Goal: Information Seeking & Learning: Get advice/opinions

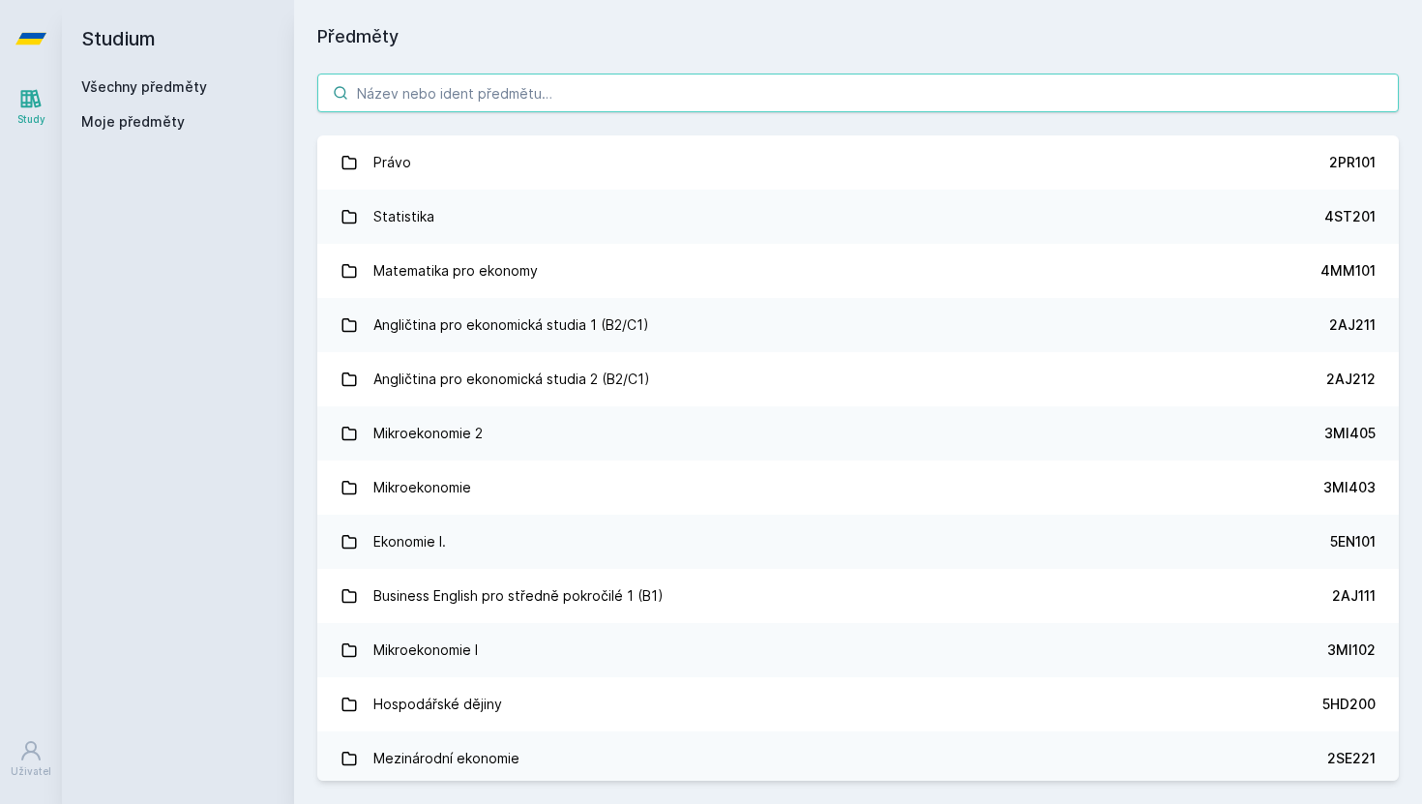
click at [598, 97] on input "search" at bounding box center [857, 93] width 1081 height 39
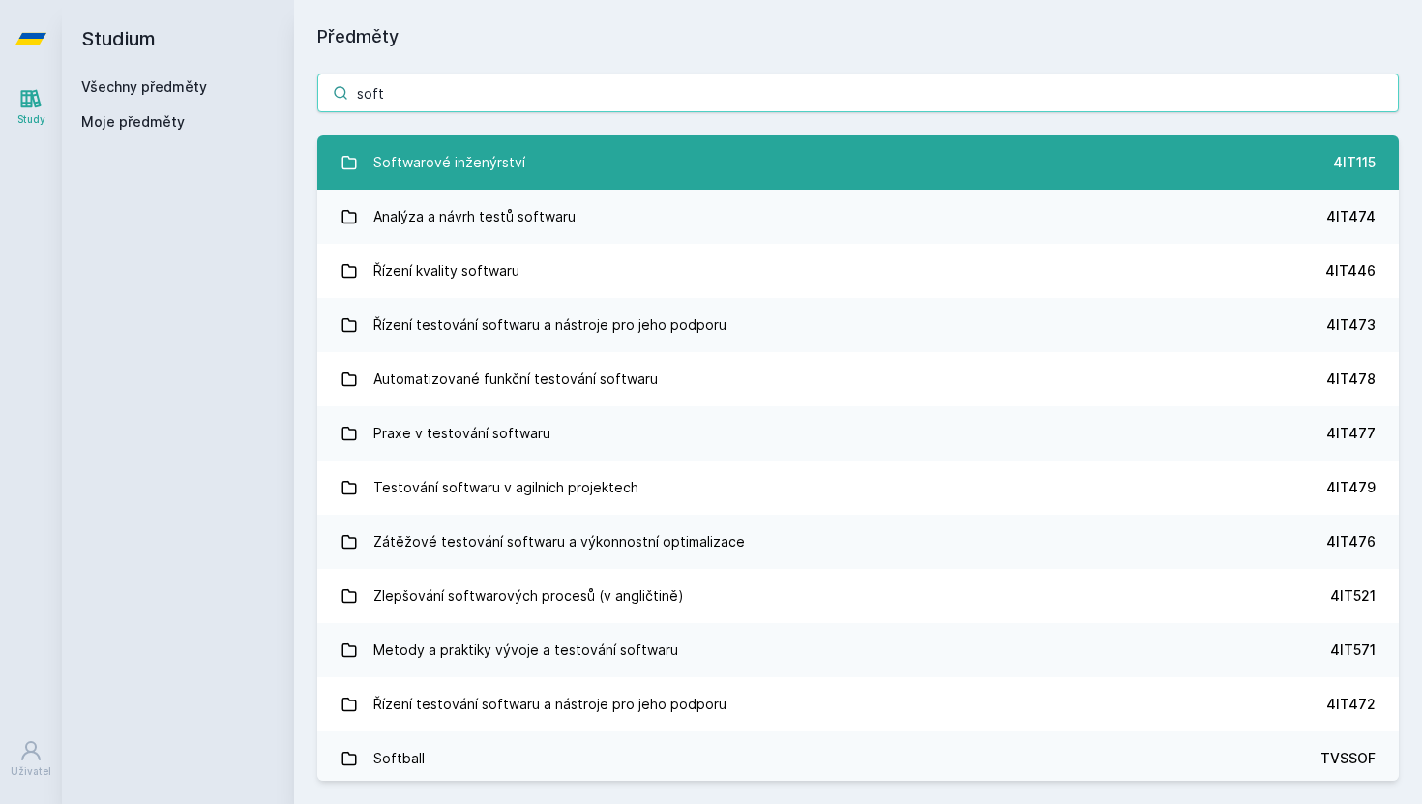
type input "soft"
click at [617, 173] on link "Softwarové inženýrství 4IT115" at bounding box center [857, 162] width 1081 height 54
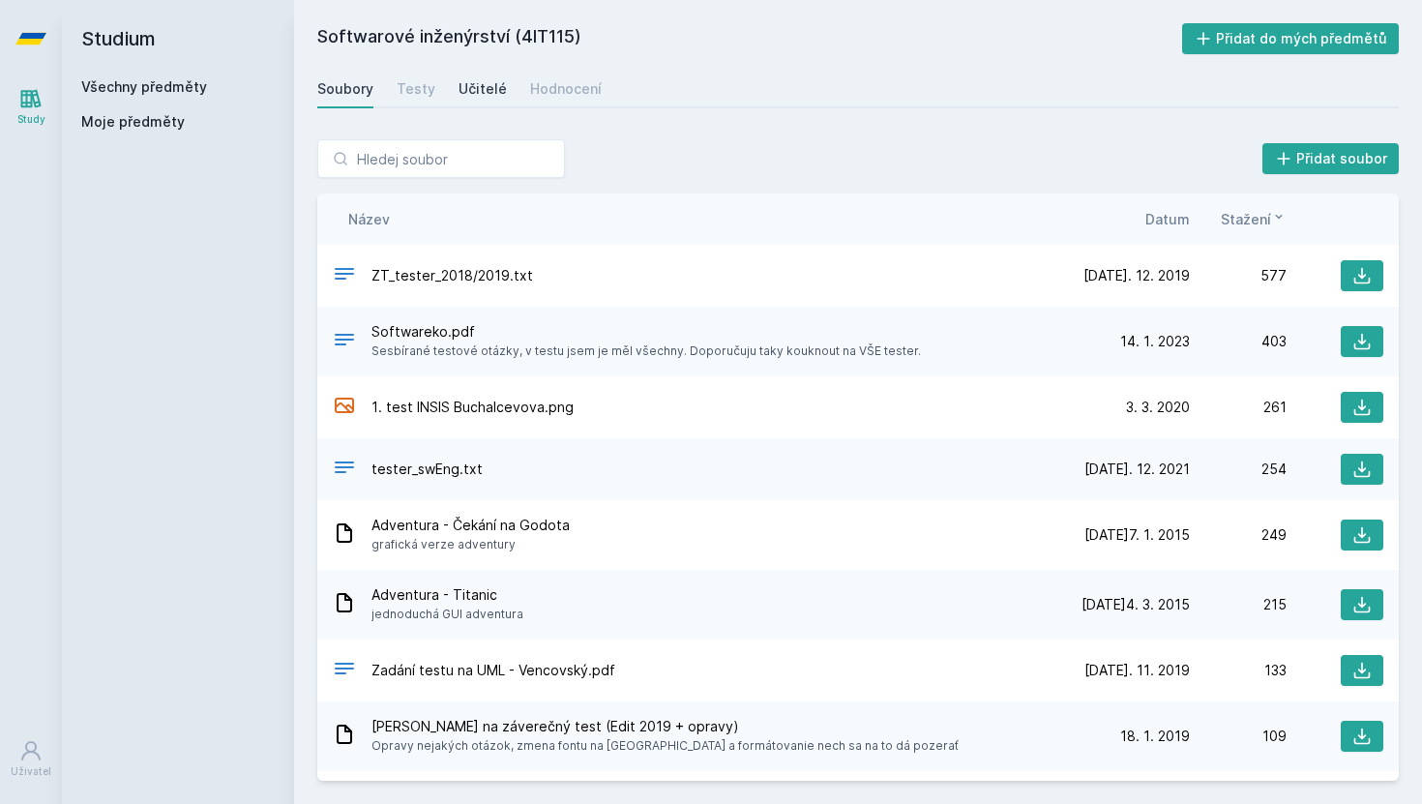
click at [479, 96] on div "Učitelé" at bounding box center [483, 88] width 48 height 19
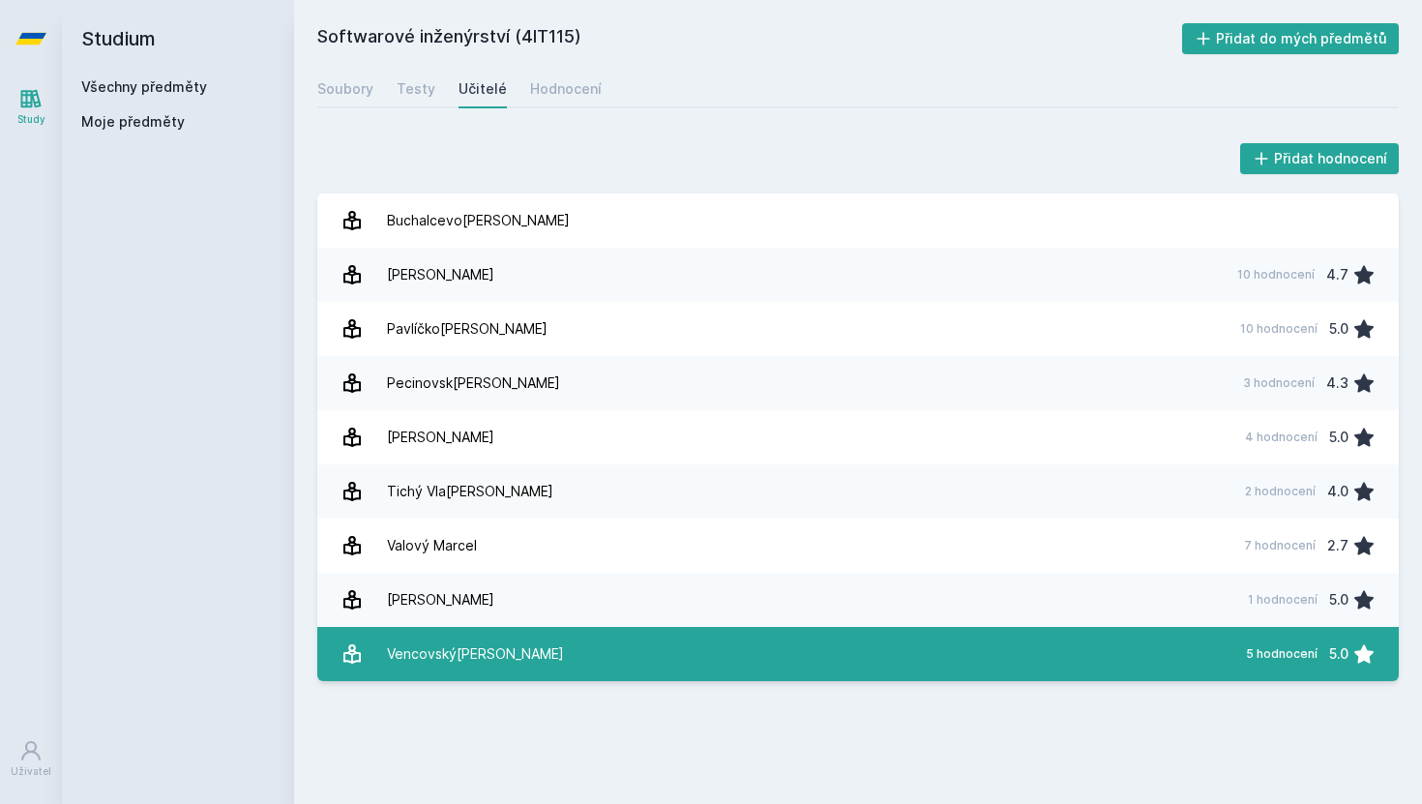
click at [643, 654] on link "Vencovský[PERSON_NAME] 5 hodnocení 5.0" at bounding box center [857, 654] width 1081 height 54
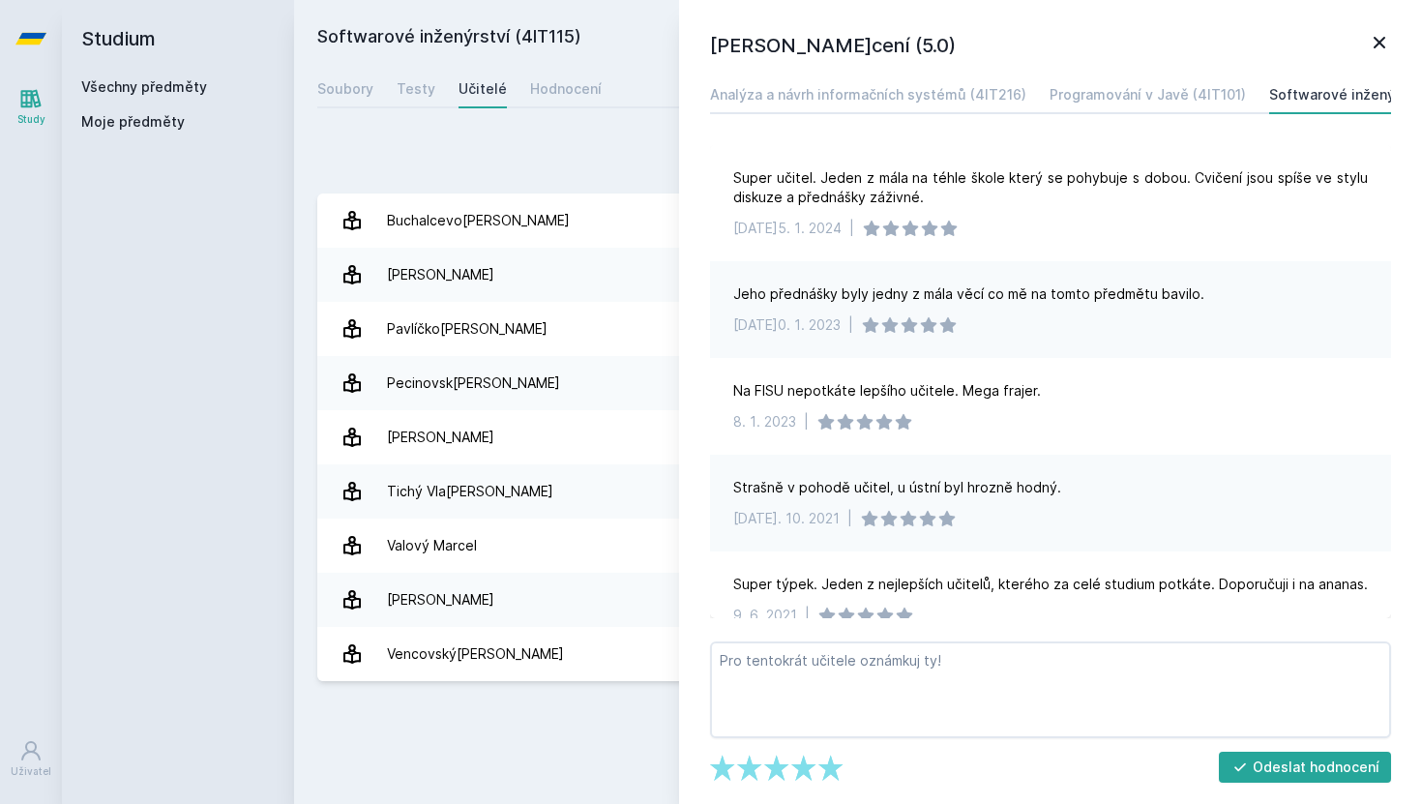
click at [1388, 51] on icon at bounding box center [1379, 42] width 23 height 23
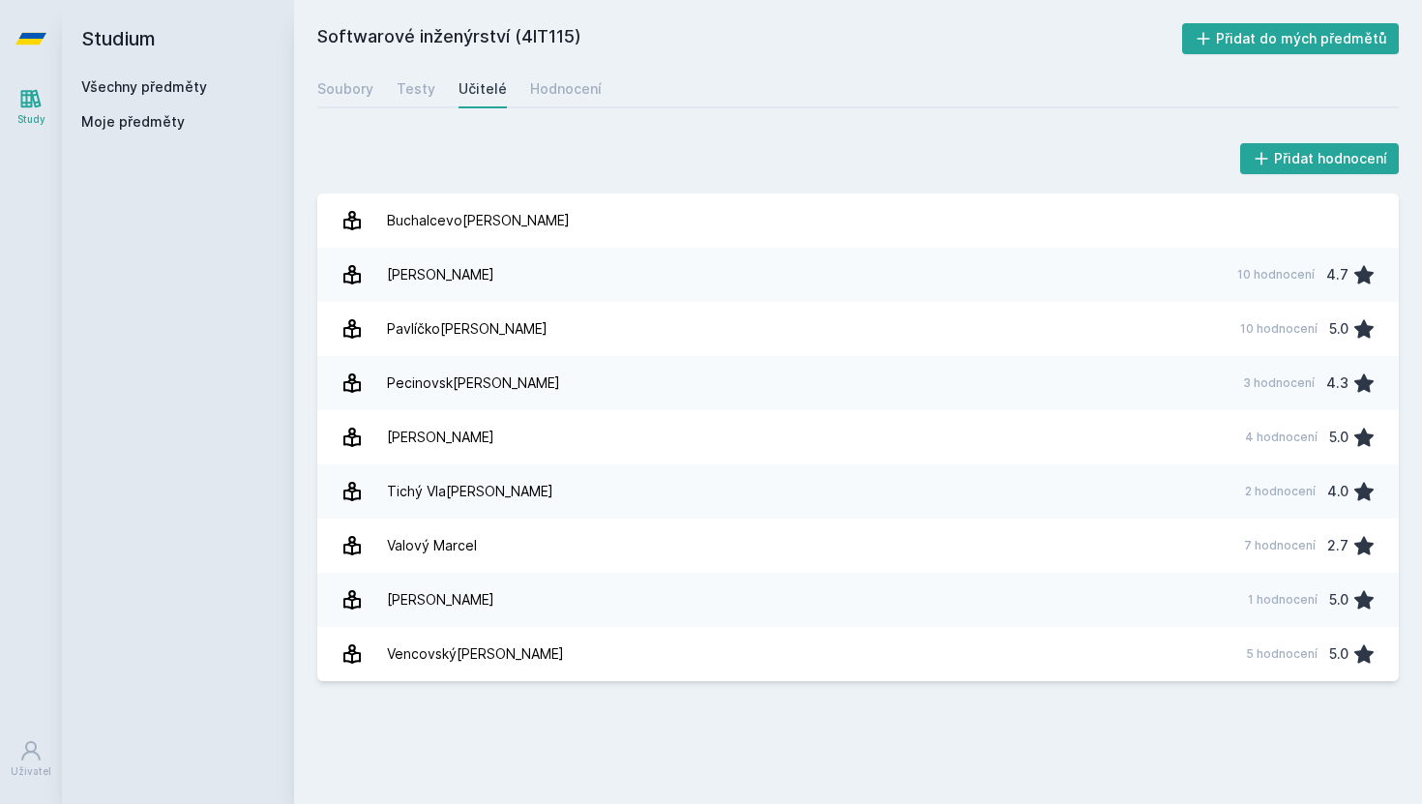
drag, startPoint x: 575, startPoint y: 42, endPoint x: 519, endPoint y: 41, distance: 55.1
click at [519, 41] on h2 "Softwarové inženýrství (4IT115)" at bounding box center [749, 38] width 865 height 31
copy h2 "4IT115"
click at [150, 83] on link "Všechny předměty" at bounding box center [144, 86] width 126 height 16
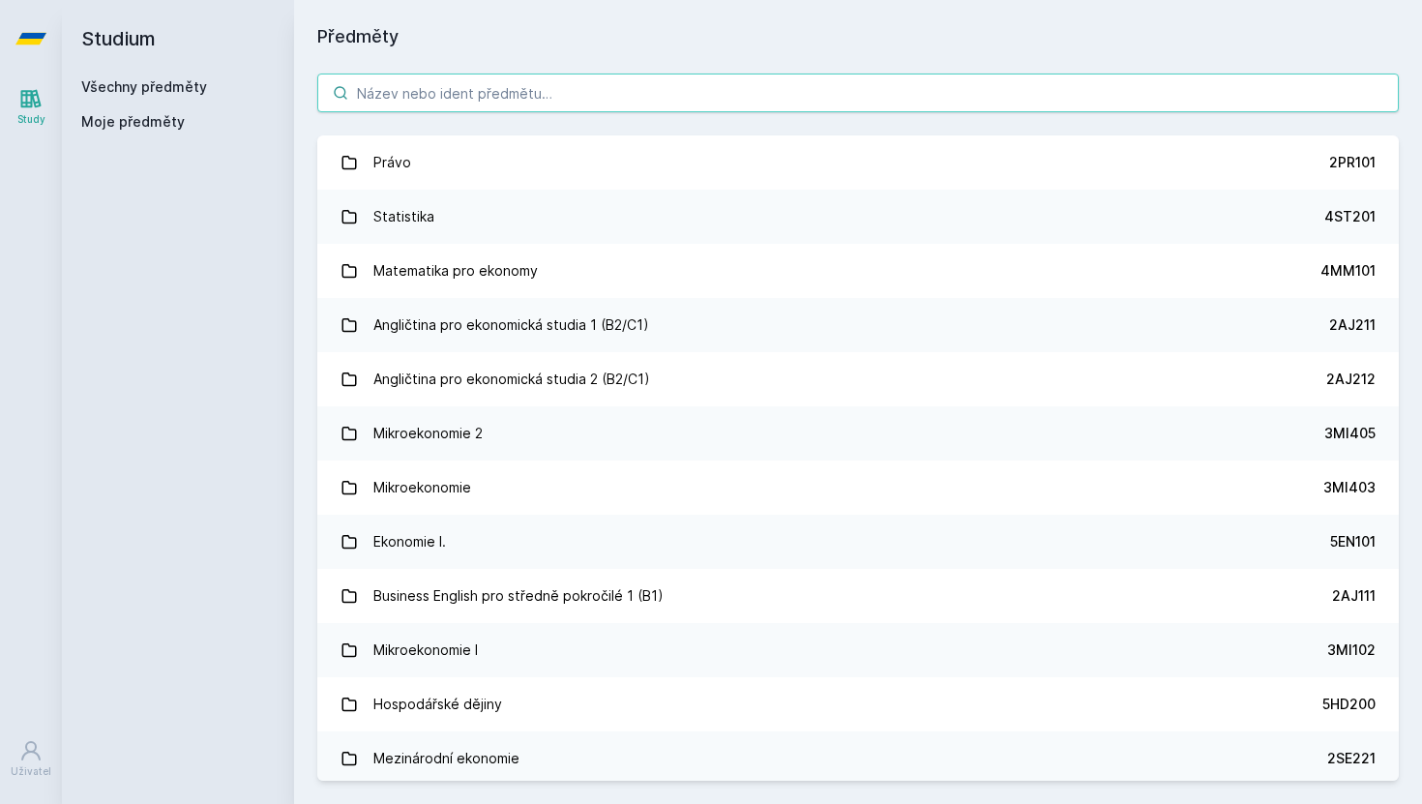
click at [476, 90] on input "search" at bounding box center [857, 93] width 1081 height 39
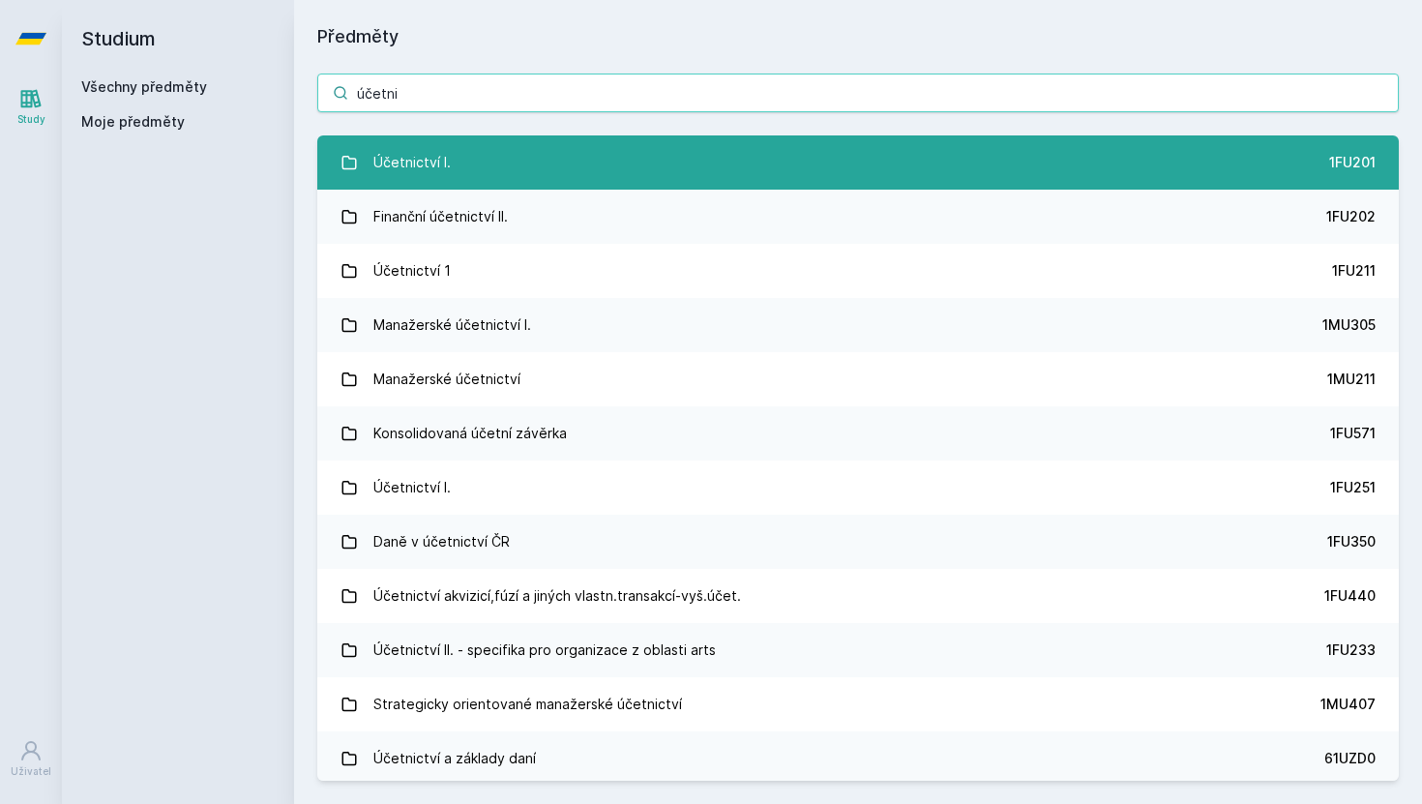
type input "účetni"
click at [512, 160] on link "Účetnictví I. 1FU201" at bounding box center [857, 162] width 1081 height 54
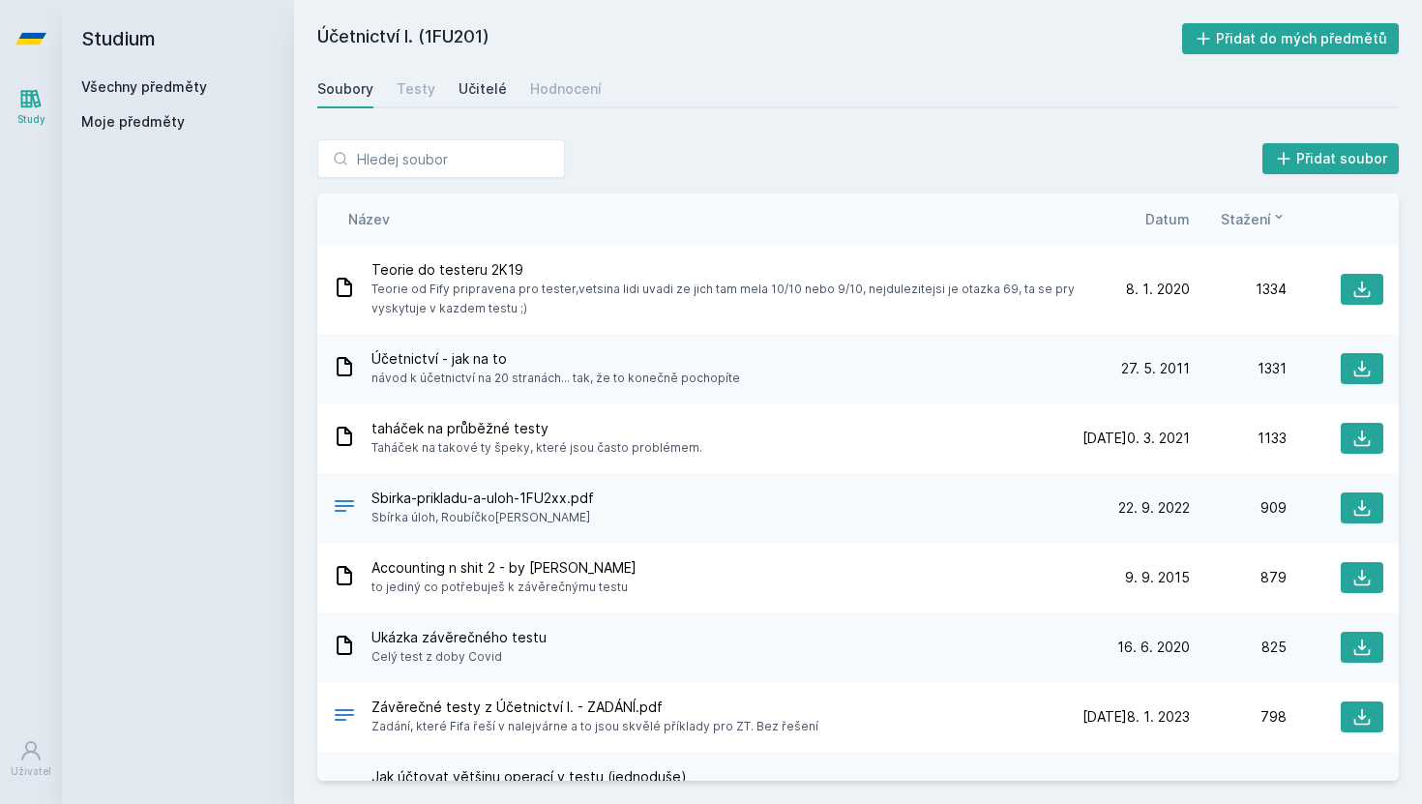
click at [487, 81] on div "Učitelé" at bounding box center [483, 88] width 48 height 19
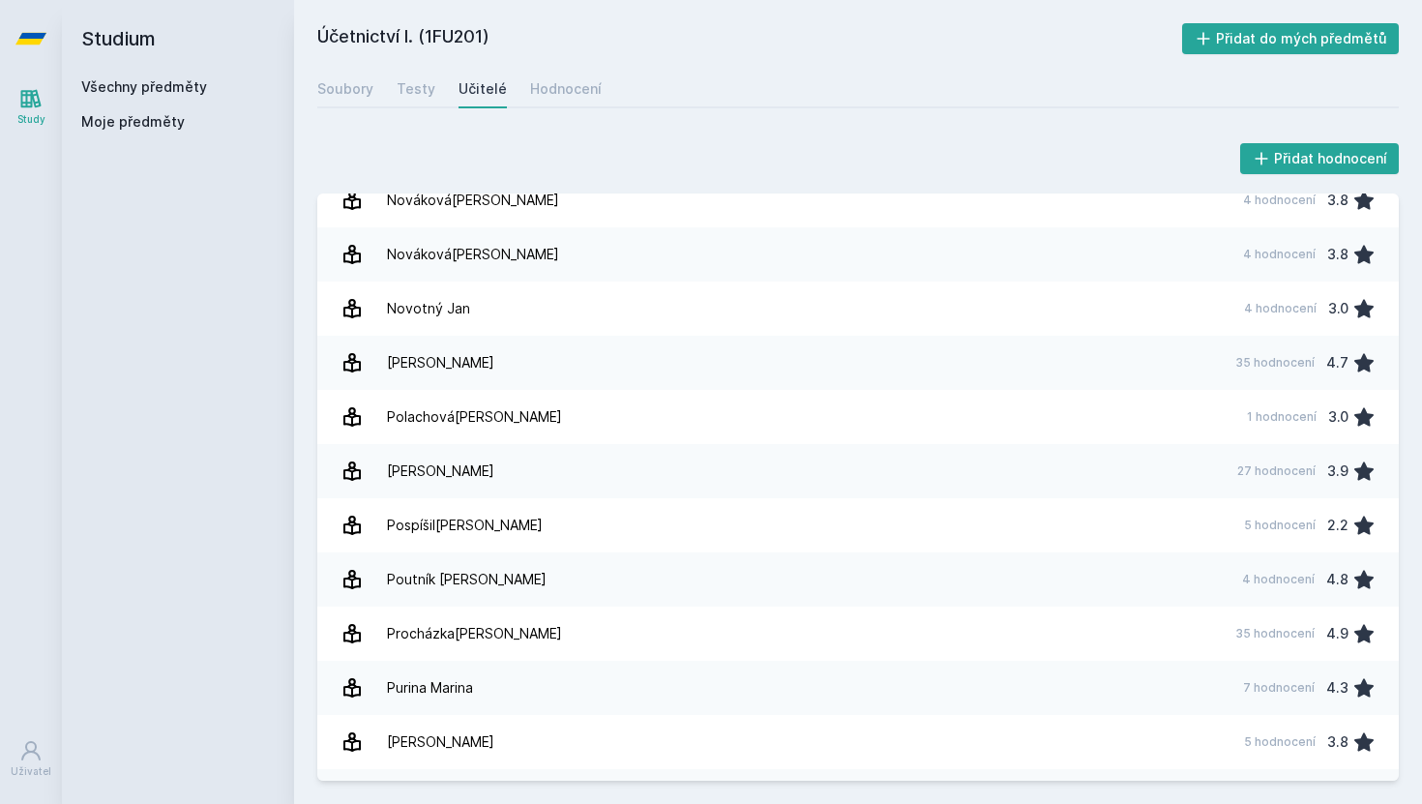
scroll to position [1848, 0]
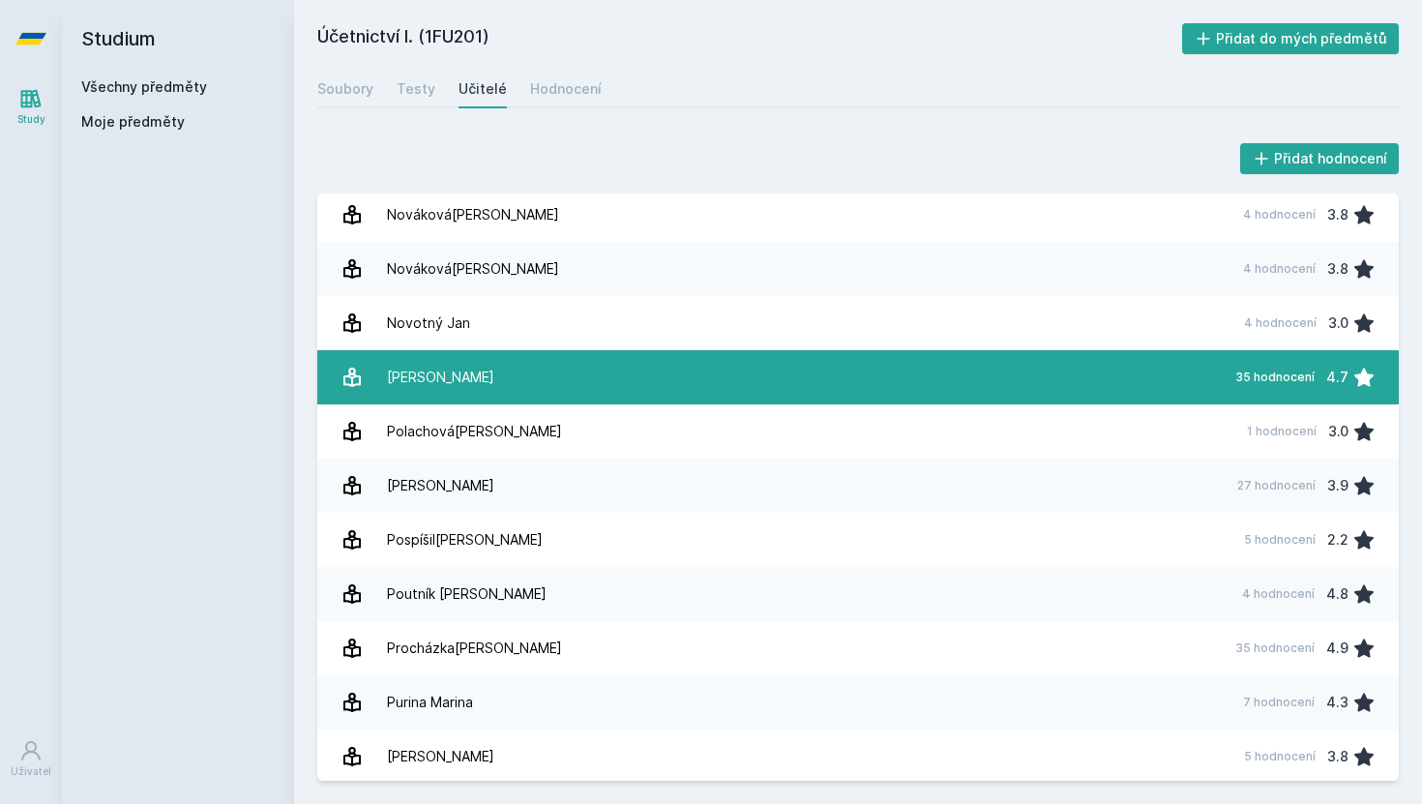
click at [640, 375] on link "Pelák [PERSON_NAME] 35 hodnocení 4.7" at bounding box center [857, 377] width 1081 height 54
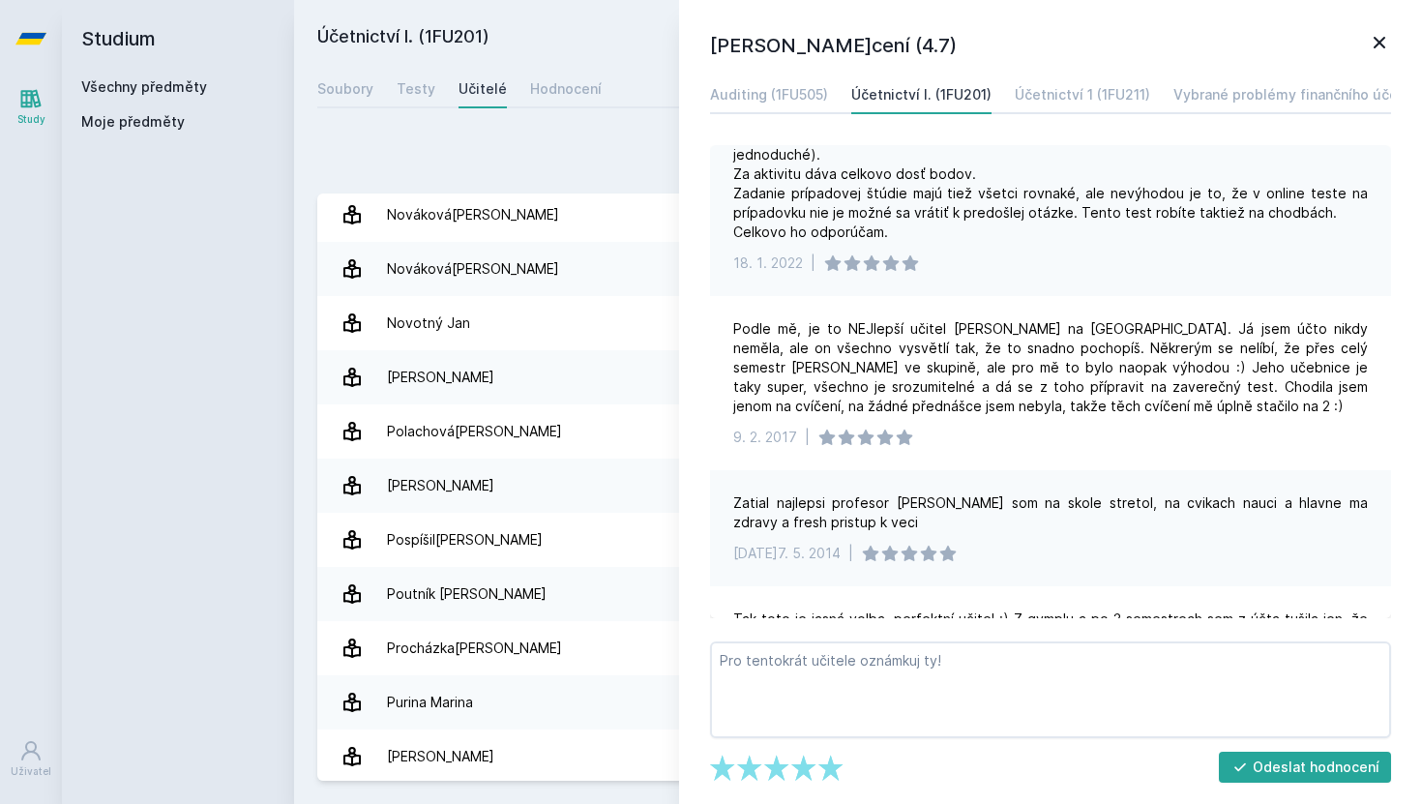
scroll to position [579, 0]
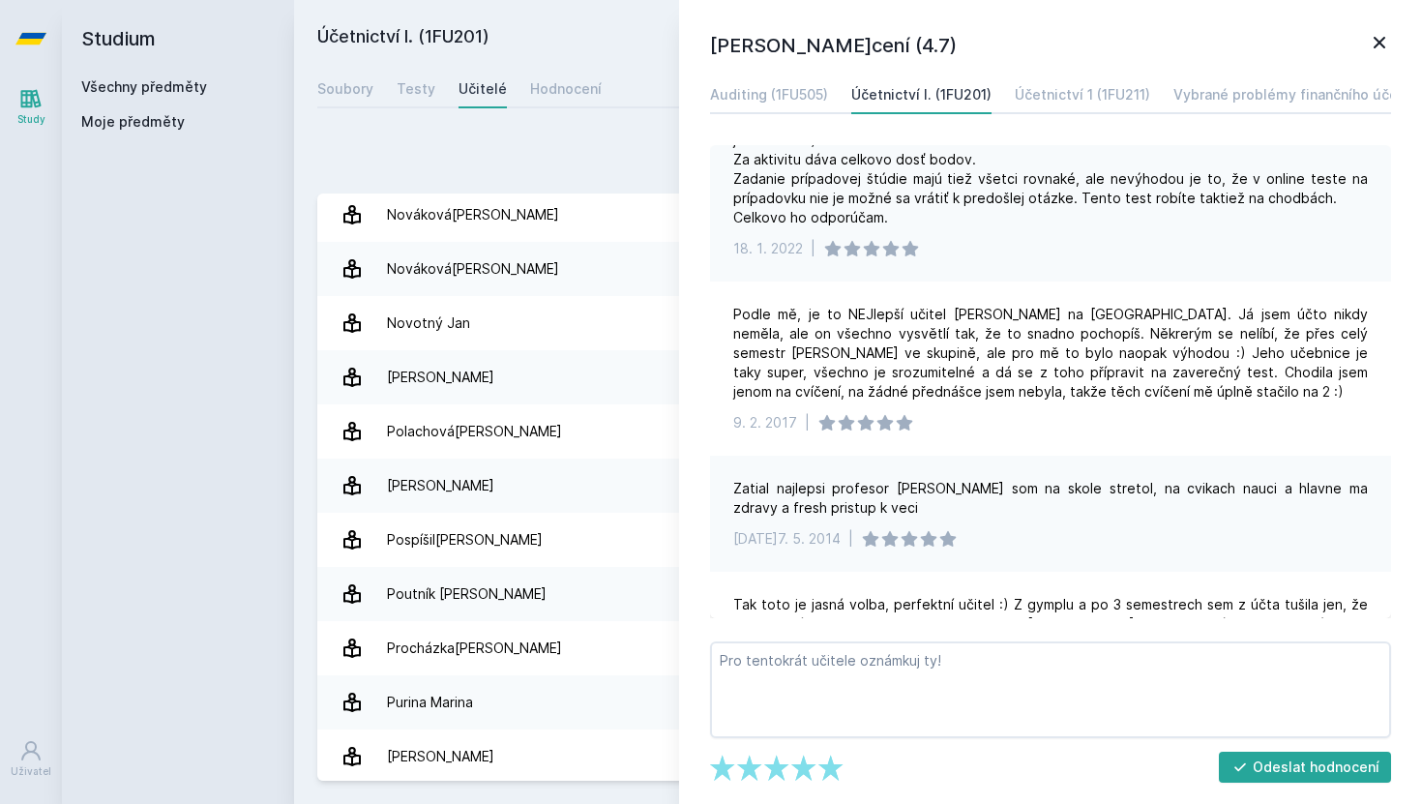
click at [1375, 45] on icon at bounding box center [1380, 43] width 12 height 12
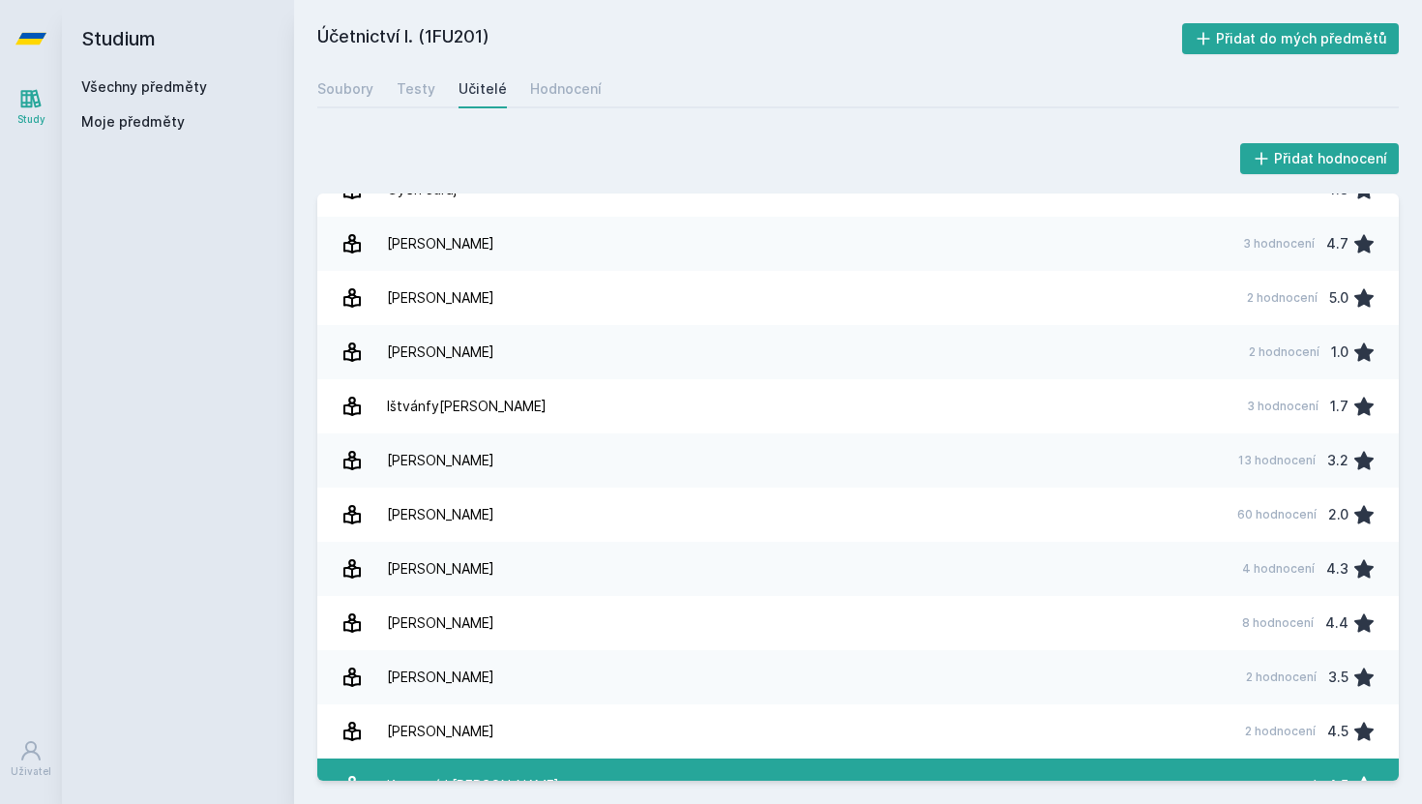
scroll to position [223, 0]
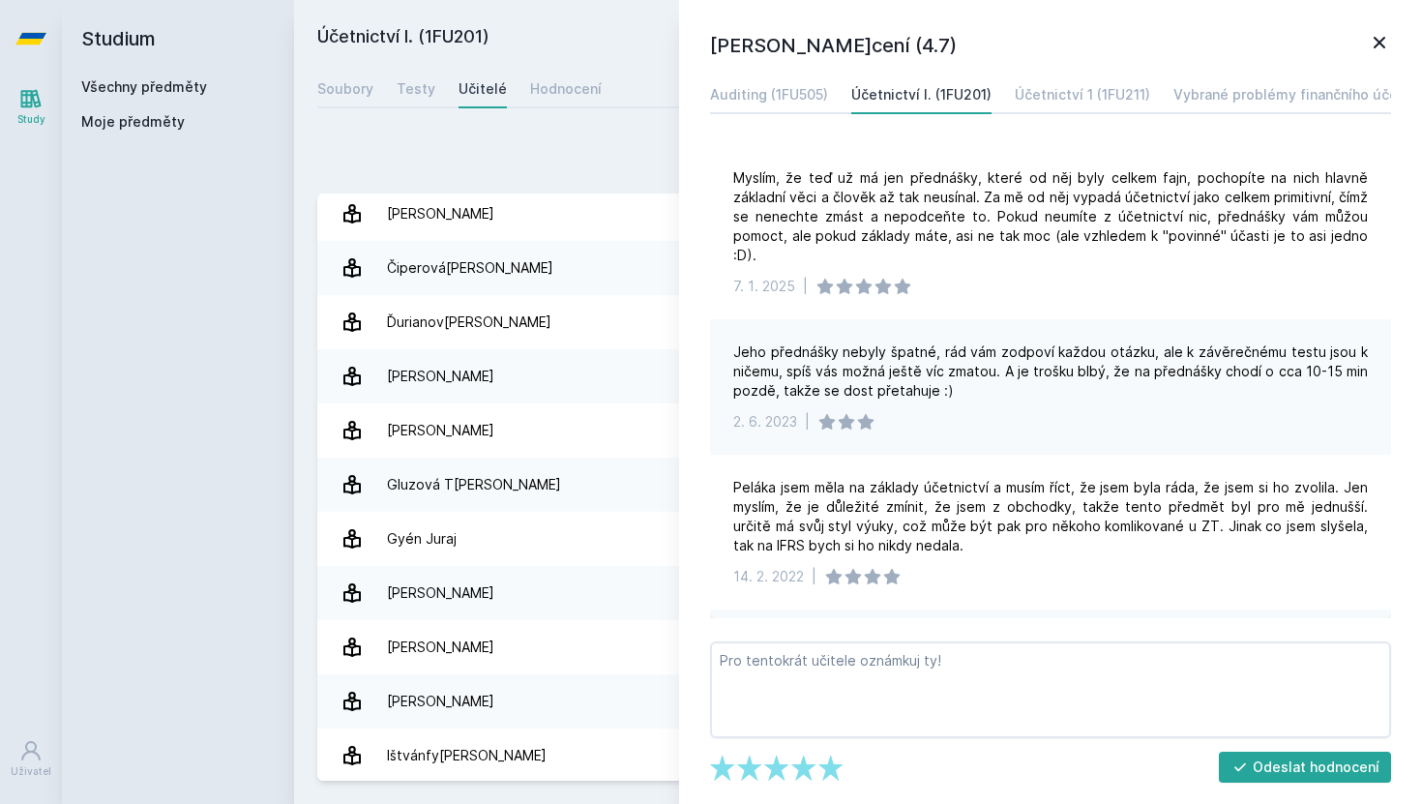
click at [1375, 41] on icon at bounding box center [1379, 42] width 23 height 23
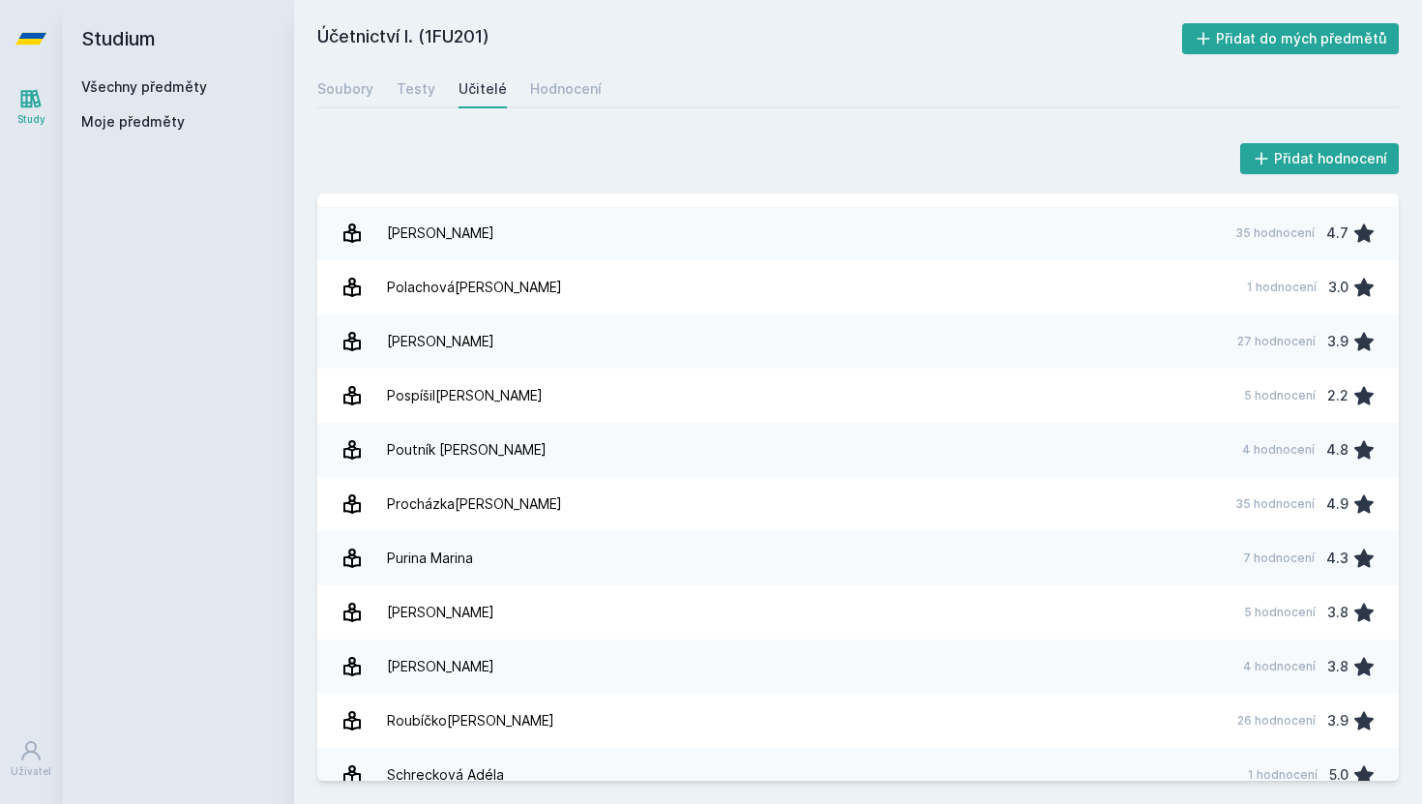
scroll to position [1993, 0]
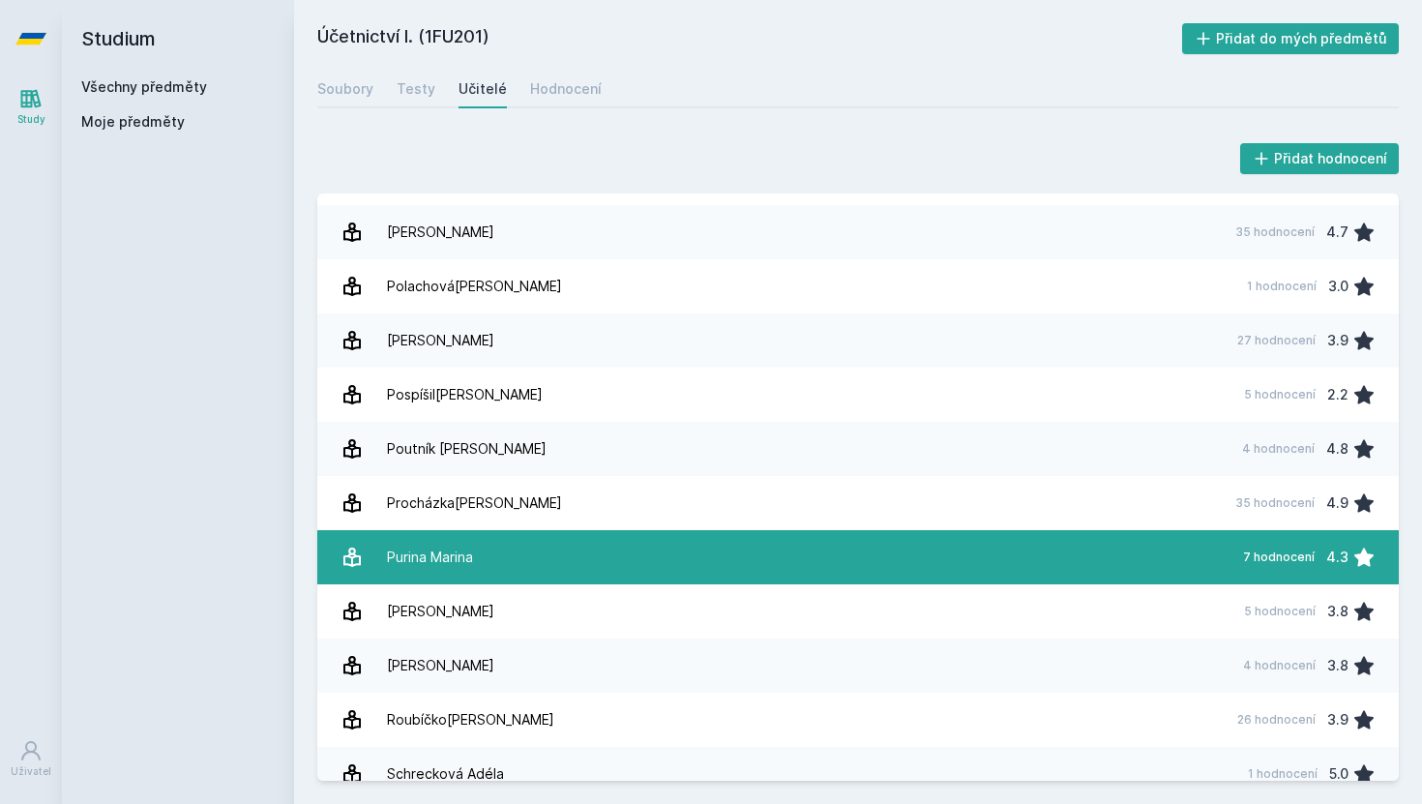
click at [721, 557] on link "Purina Marina 7 hodnocení 4.3" at bounding box center [857, 557] width 1081 height 54
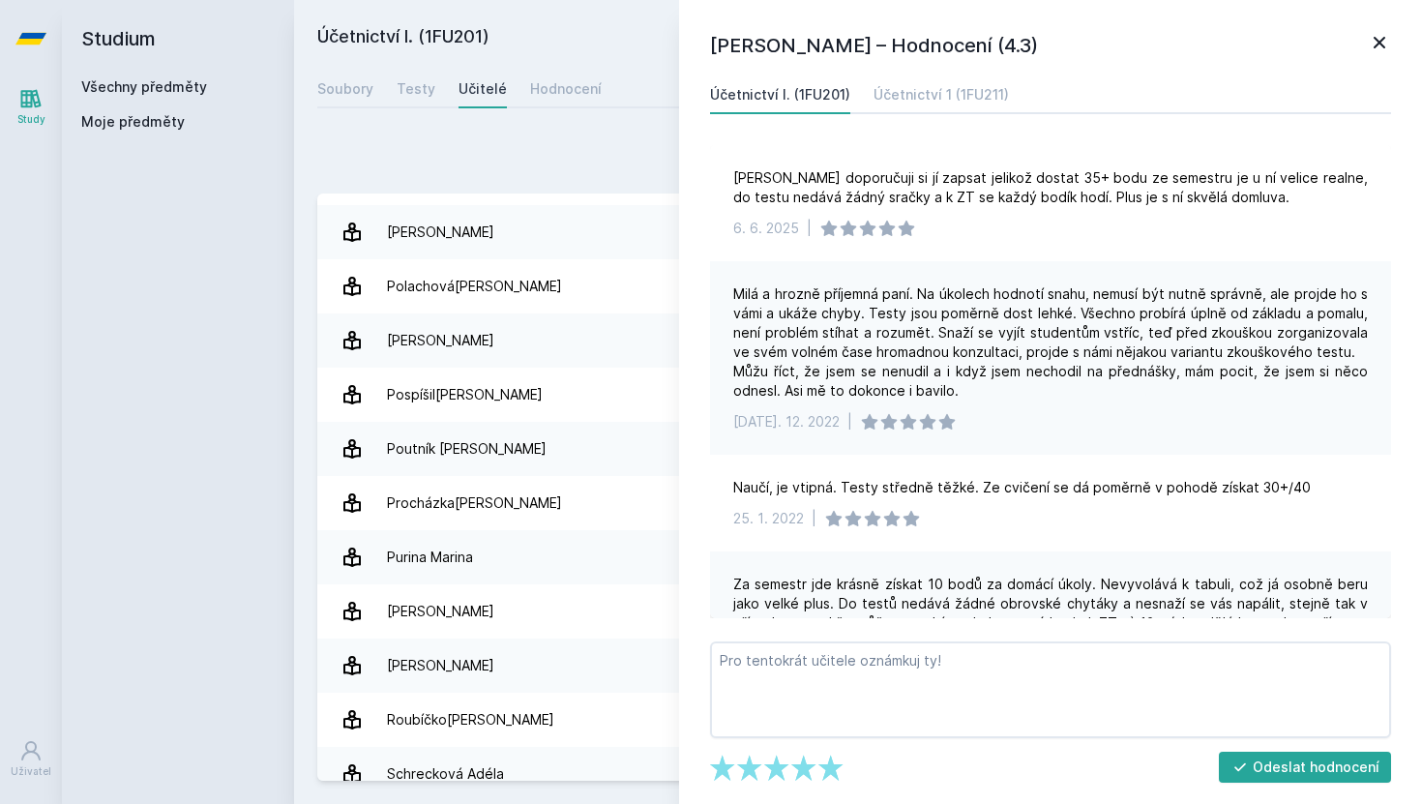
click at [1374, 42] on icon at bounding box center [1379, 42] width 23 height 23
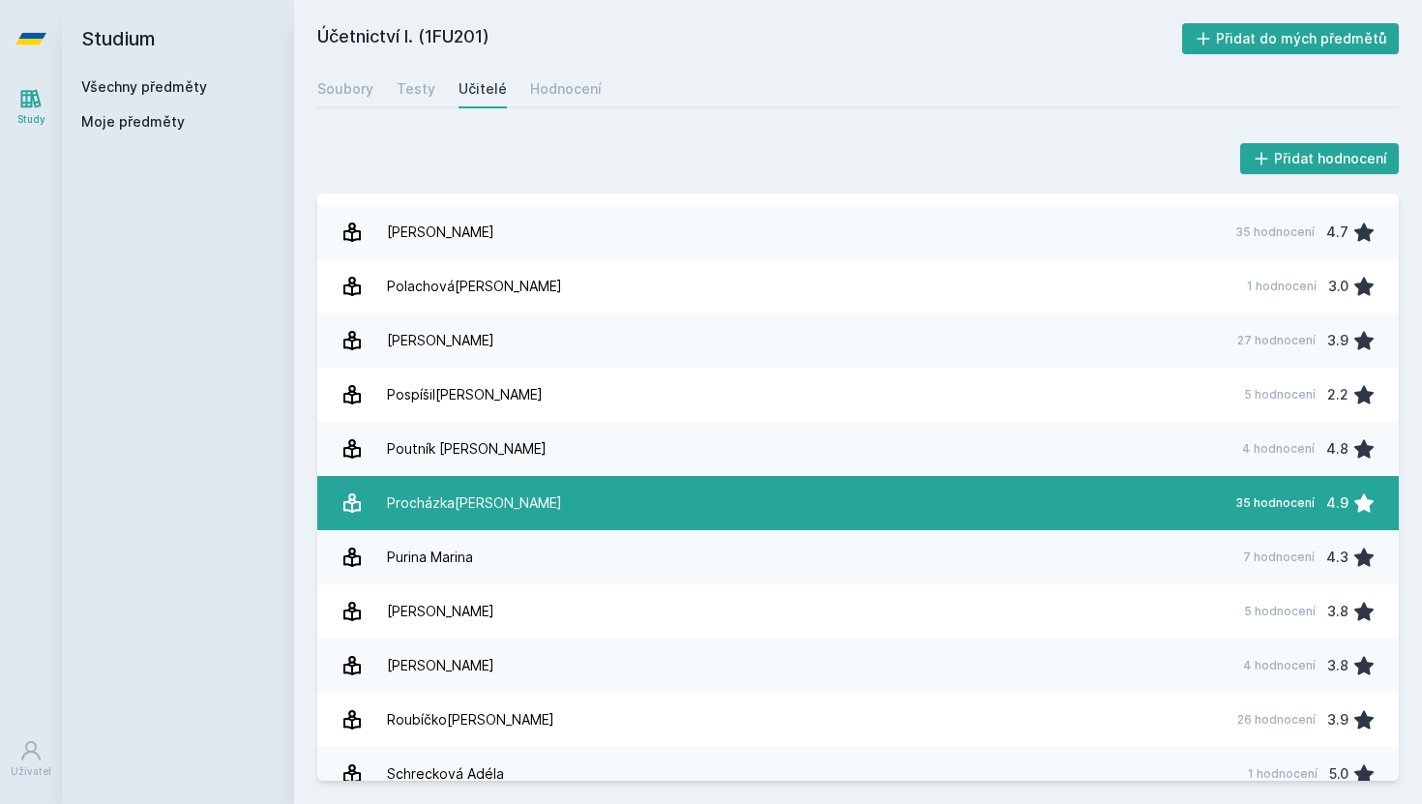
click at [1182, 489] on link "Procházka[PERSON_NAME] 35 hodnocení 4.9" at bounding box center [857, 503] width 1081 height 54
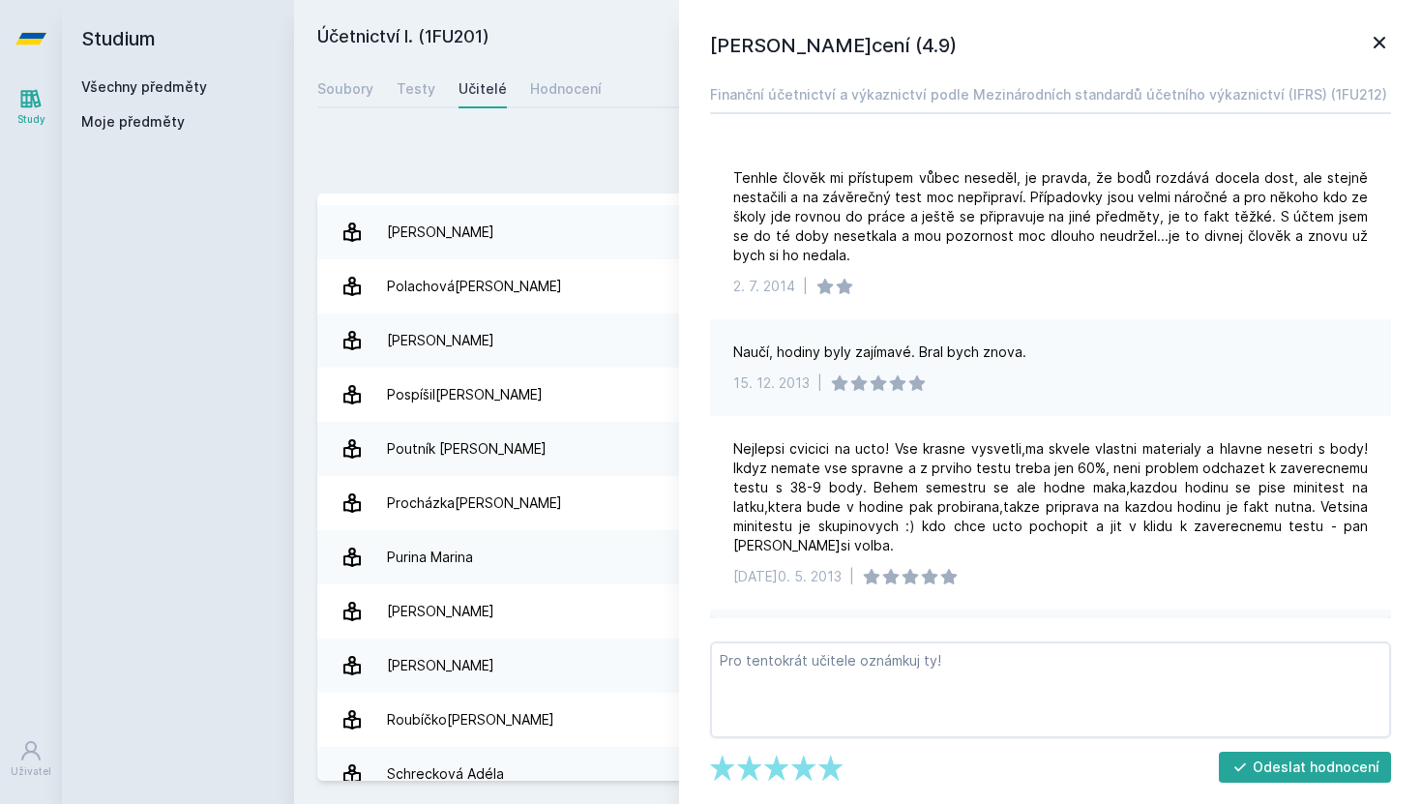
click at [1384, 45] on icon at bounding box center [1379, 42] width 23 height 23
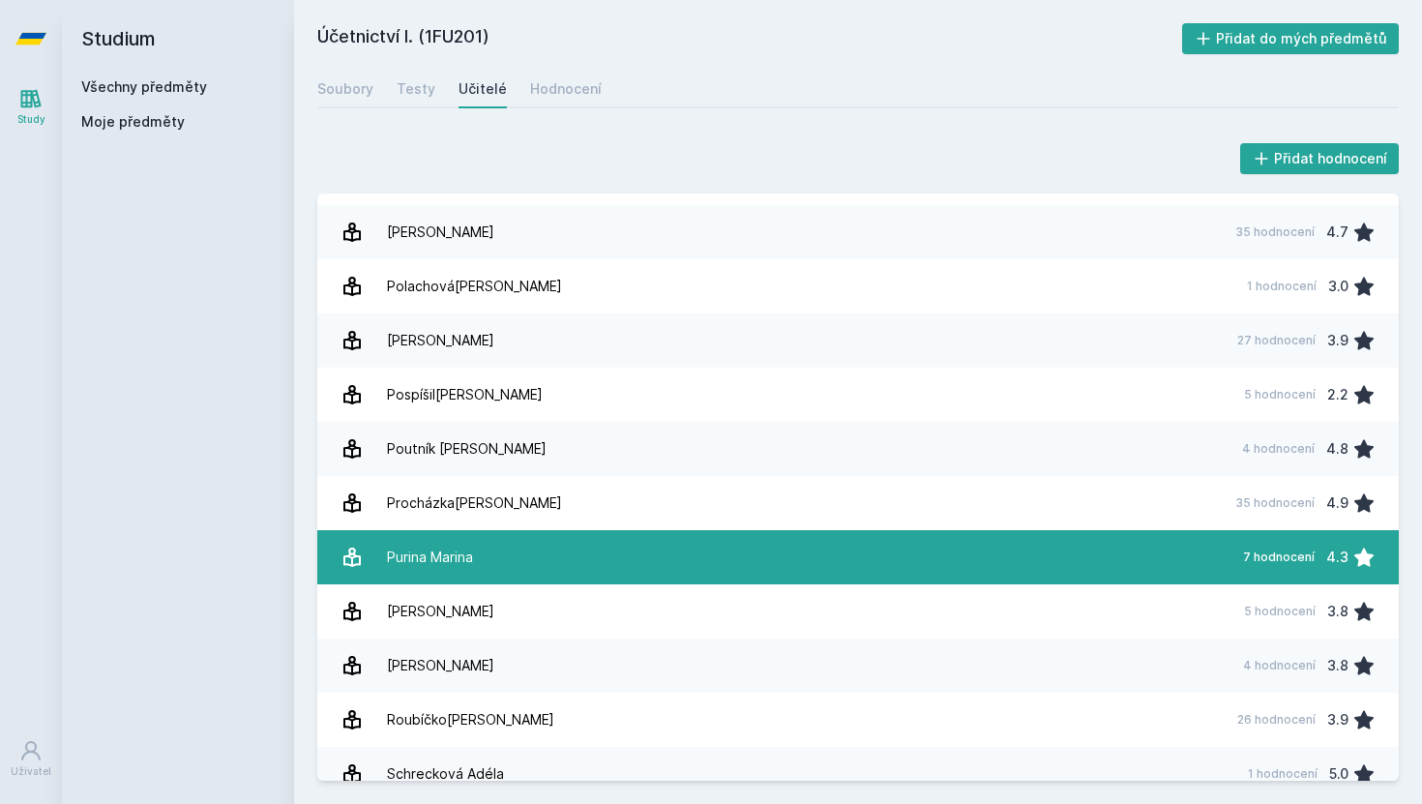
click at [907, 544] on link "Purina Marina 7 hodnocení 4.3" at bounding box center [857, 557] width 1081 height 54
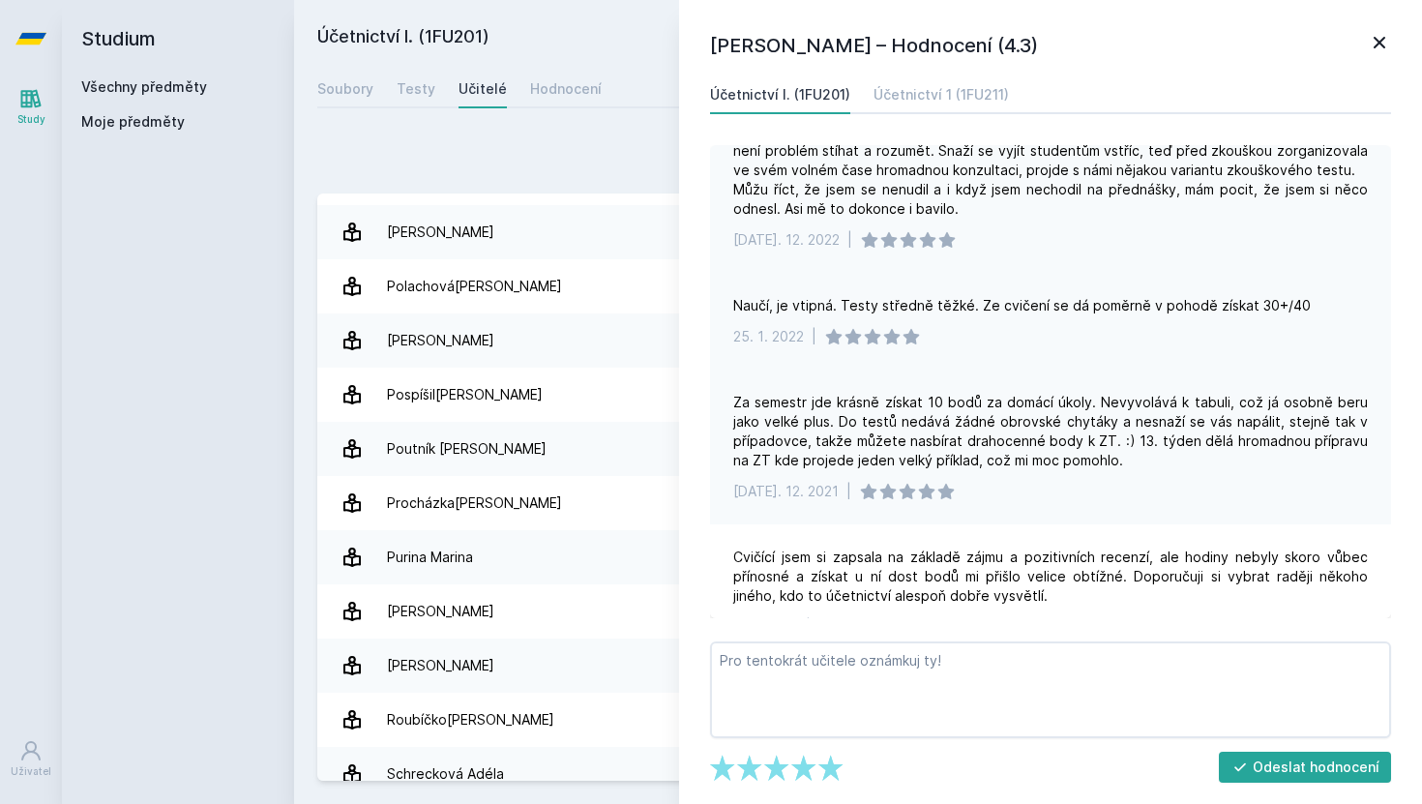
scroll to position [99, 0]
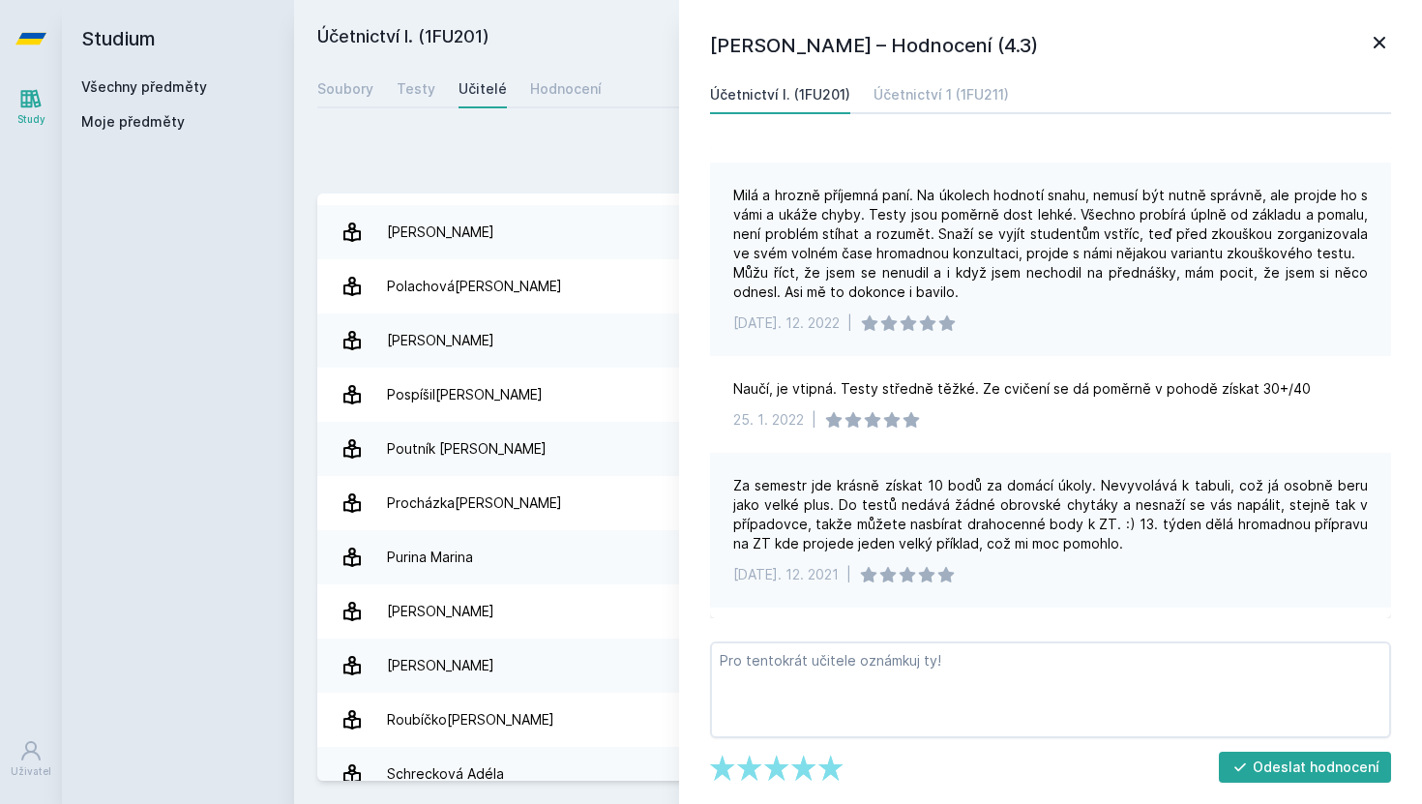
click at [1372, 54] on link at bounding box center [1379, 45] width 23 height 29
